Goal: Use online tool/utility

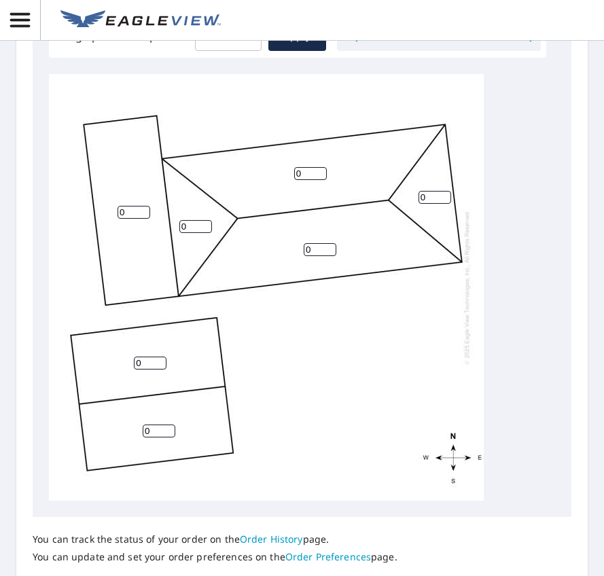
scroll to position [611, 0]
click at [308, 179] on input "0" at bounding box center [310, 172] width 33 height 13
type input "4"
click at [433, 203] on input "0" at bounding box center [434, 196] width 33 height 13
type input "4"
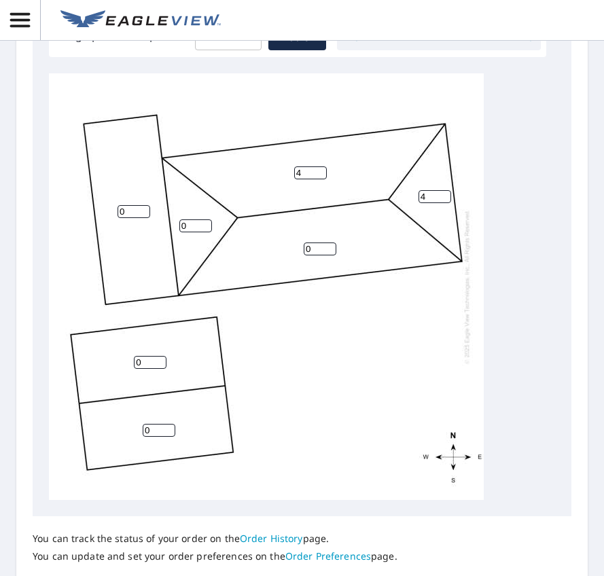
click at [311, 255] on input "0" at bounding box center [320, 248] width 33 height 13
type input "4"
click at [191, 232] on input "0" at bounding box center [195, 225] width 33 height 13
type input "4"
click at [128, 218] on input "0" at bounding box center [133, 211] width 33 height 13
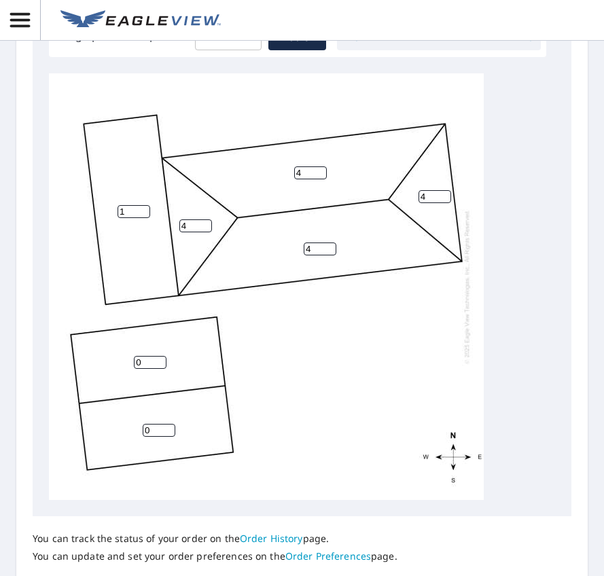
type input "1"
click at [144, 369] on input "0" at bounding box center [150, 362] width 33 height 13
type input "4"
click at [151, 437] on input "0" at bounding box center [159, 430] width 33 height 13
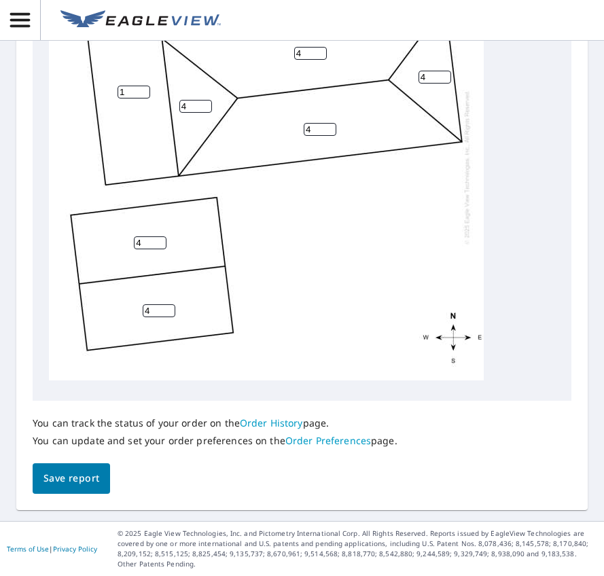
scroll to position [767, 0]
type input "4"
click at [60, 470] on span "Save report" at bounding box center [71, 478] width 56 height 17
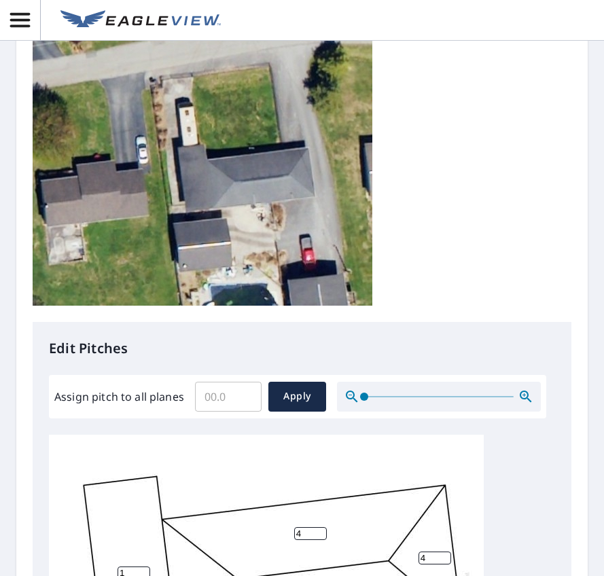
scroll to position [0, 0]
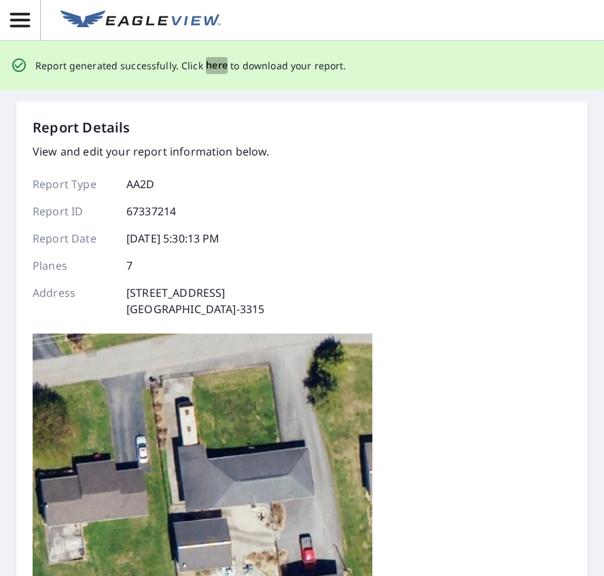
click at [214, 66] on span "here" at bounding box center [217, 65] width 22 height 17
